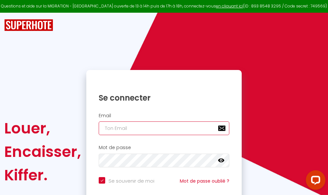
click at [171, 131] on input "email" at bounding box center [164, 129] width 131 height 14
type input "m"
checkbox input "true"
type input "ma"
checkbox input "true"
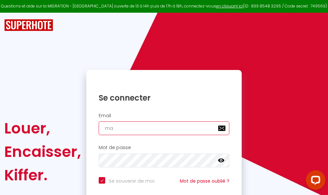
type input "mar"
checkbox input "true"
type input "marc"
checkbox input "true"
type input "marcd"
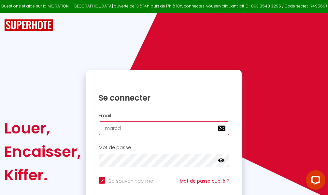
checkbox input "true"
type input "marcdp"
checkbox input "true"
type input "marcdpo"
checkbox input "true"
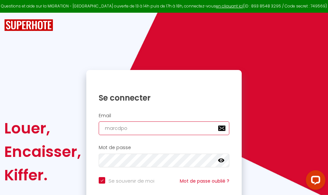
type input "marcdpoz"
checkbox input "true"
type input "marcdpoz."
checkbox input "true"
type input "marcdpoz.l"
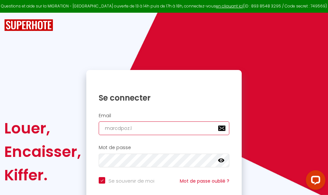
checkbox input "true"
type input "marcdpoz.lo"
checkbox input "true"
type input "marcdpoz.loc"
checkbox input "true"
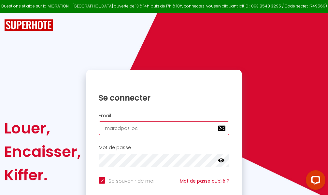
type input "marcdpoz.loca"
checkbox input "true"
type input "marcdpoz.locat"
checkbox input "true"
type input "marcdpoz.locati"
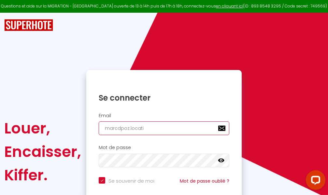
checkbox input "true"
type input "marcdpoz.locatio"
checkbox input "true"
type input "marcdpoz.location"
checkbox input "true"
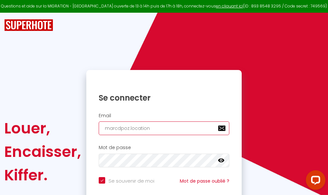
type input "marcdpoz.location@"
checkbox input "true"
type input "marcdpoz.location@g"
checkbox input "true"
type input "marcdpoz.location@gm"
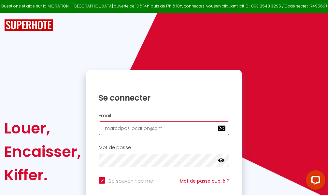
checkbox input "true"
type input "marcdpoz.location@gma"
checkbox input "true"
type input "marcdpoz.location@gmai"
checkbox input "true"
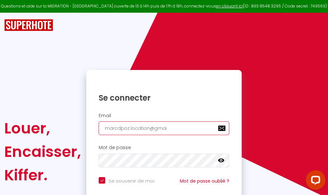
type input "[EMAIL_ADDRESS]"
checkbox input "true"
type input "[EMAIL_ADDRESS]."
checkbox input "true"
type input "marcdpoz.location@gmail.c"
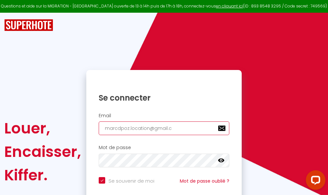
checkbox input "true"
type input "[EMAIL_ADDRESS][DOMAIN_NAME]"
checkbox input "true"
type input "[EMAIL_ADDRESS][DOMAIN_NAME]"
checkbox input "true"
